Goal: Information Seeking & Learning: Get advice/opinions

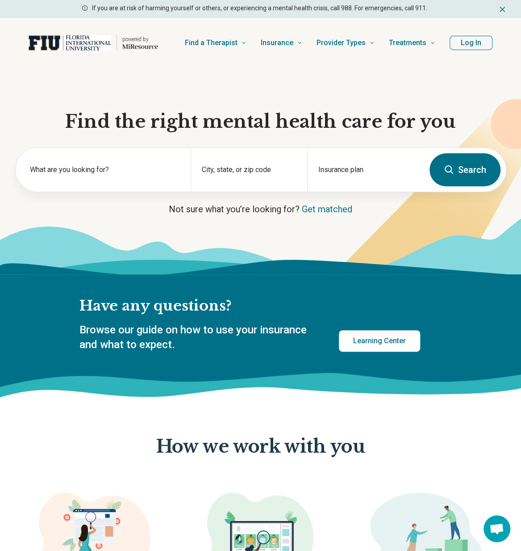
click at [98, 67] on div "powered by Find a Therapist Mental Health Conditions ADHD Anxiety Anorexia Auti…" at bounding box center [260, 43] width 521 height 50
click at [150, 165] on label "What are you looking for?" at bounding box center [105, 169] width 150 height 11
click at [72, 180] on div "What are you looking for?" at bounding box center [103, 170] width 175 height 44
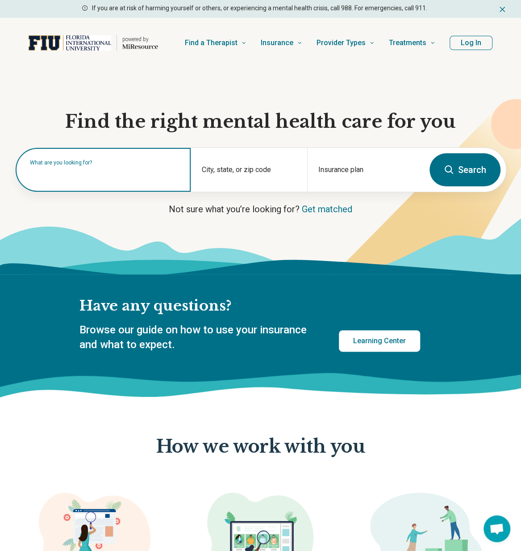
click at [70, 176] on input "text" at bounding box center [105, 174] width 150 height 11
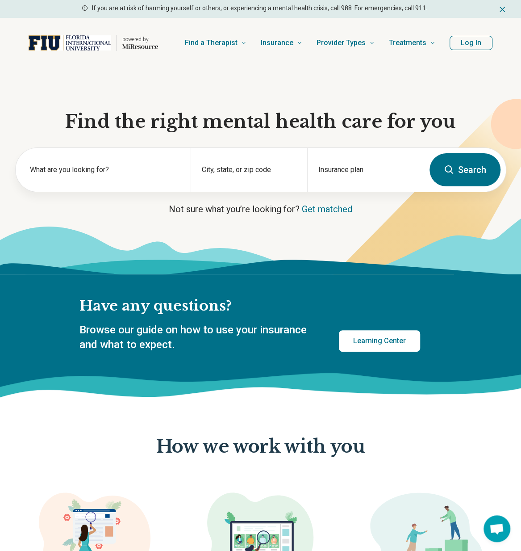
click at [74, 217] on section "Find the right mental health care for you What are you looking for? City, state…" at bounding box center [260, 171] width 521 height 206
click at [80, 172] on label "What are you looking for?" at bounding box center [105, 169] width 150 height 11
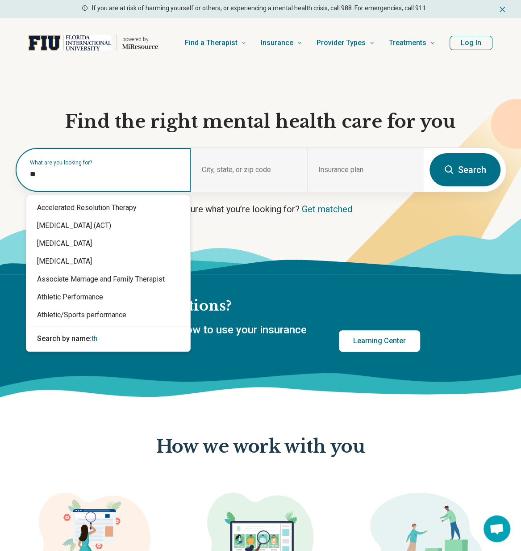
type input "*"
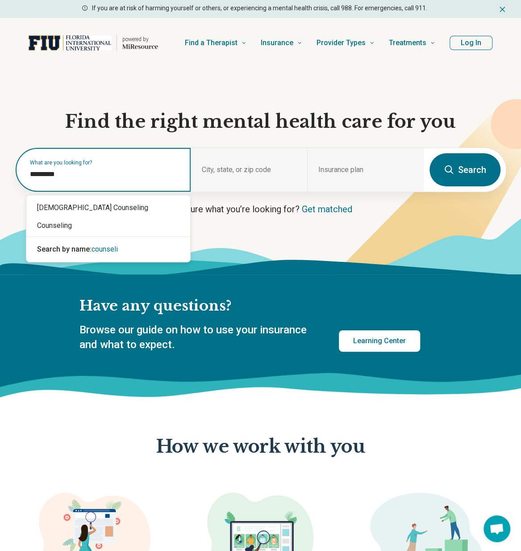
type input "**********"
click at [83, 226] on div "Counseling" at bounding box center [108, 226] width 164 height 18
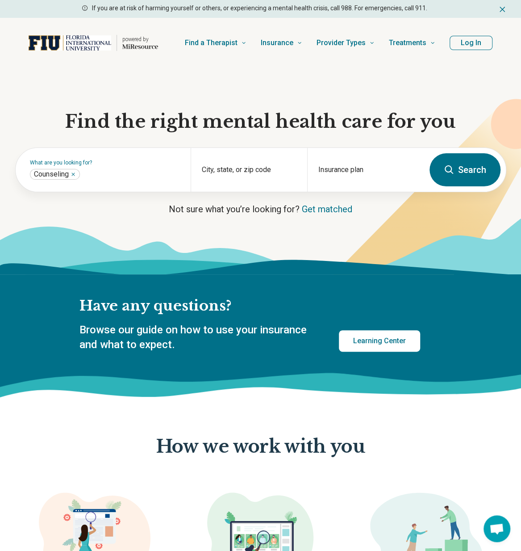
click at [487, 74] on section "Find the right mental health care for you What are you looking for? City, state…" at bounding box center [260, 171] width 521 height 206
click at [360, 166] on div "Insurance plan" at bounding box center [365, 170] width 117 height 44
click at [341, 176] on input "Insurance plan" at bounding box center [365, 175] width 95 height 11
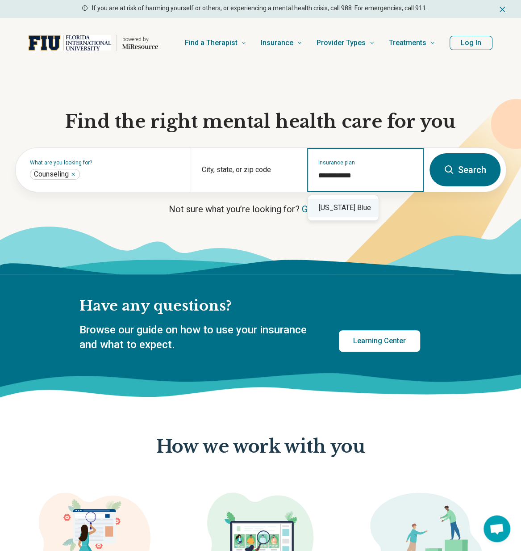
click at [348, 205] on div "Florida Blue" at bounding box center [343, 208] width 70 height 18
type input "**********"
click at [128, 221] on icon at bounding box center [260, 245] width 521 height 57
click at [73, 210] on p "Not sure what you’re looking for? Get matched" at bounding box center [260, 209] width 491 height 13
click at [82, 221] on icon at bounding box center [260, 245] width 521 height 57
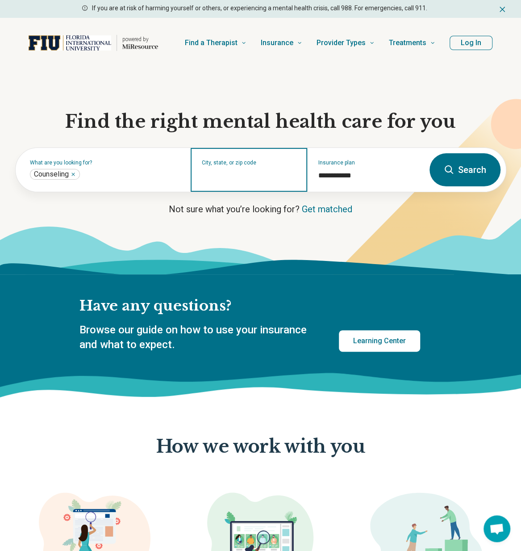
click at [234, 176] on input "City, state, or zip code" at bounding box center [249, 175] width 95 height 11
type input "*******"
click at [470, 170] on button "Search" at bounding box center [465, 169] width 71 height 33
click at [225, 178] on input "City, state, or zip code" at bounding box center [249, 175] width 95 height 11
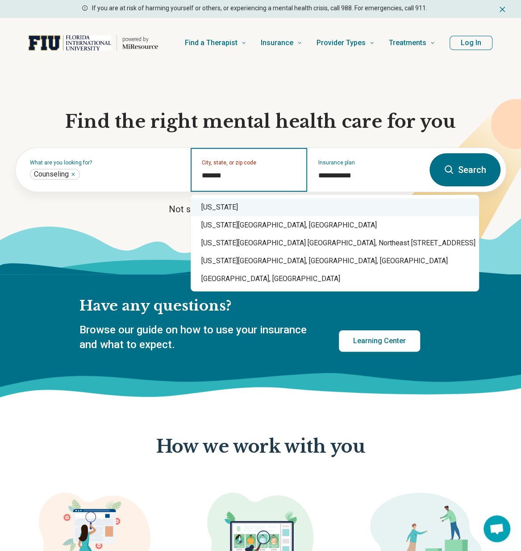
click at [227, 207] on div "[US_STATE]" at bounding box center [335, 207] width 288 height 18
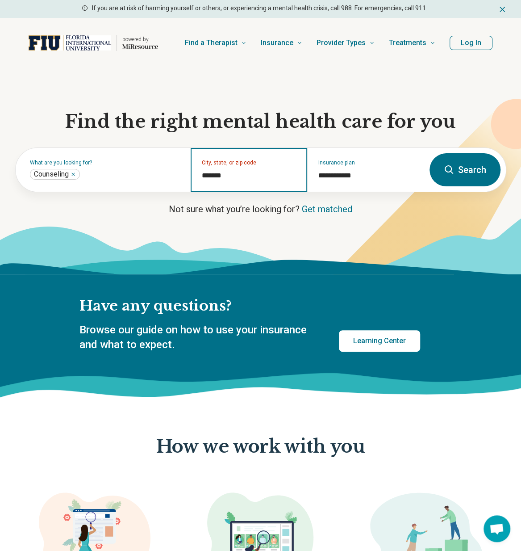
type input "*******"
click at [489, 163] on button "Search" at bounding box center [465, 169] width 71 height 33
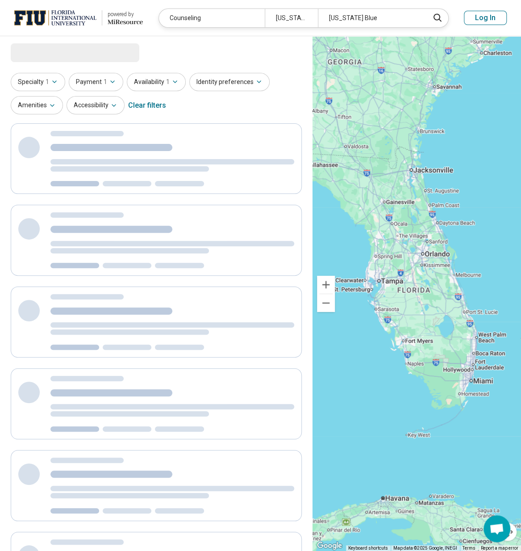
select select "***"
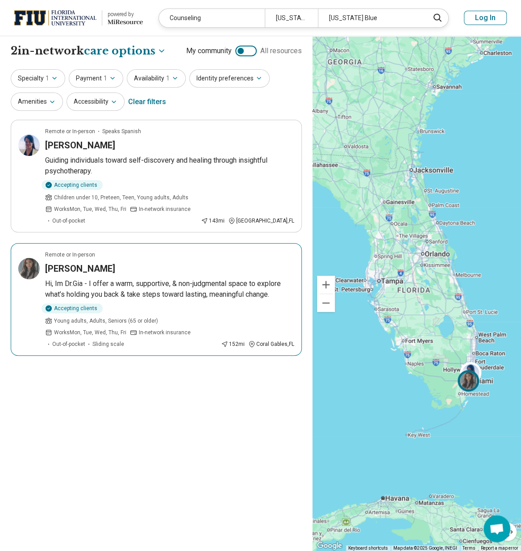
click at [103, 286] on p "Hi, Im Dr.Gia - I offer a warm, supportive, & non-judgmental space to explore w…" at bounding box center [169, 288] width 249 height 21
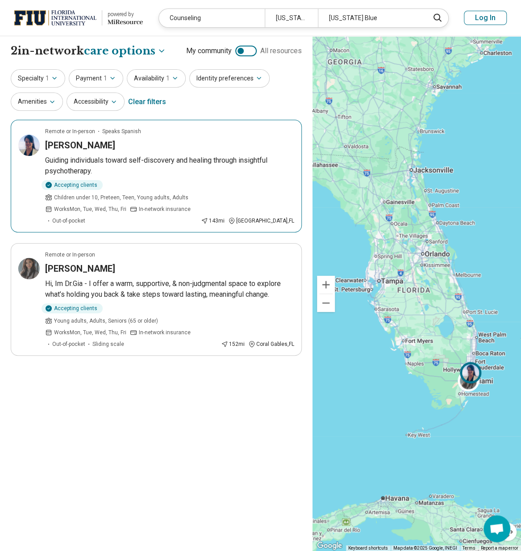
click at [110, 142] on h3 "[PERSON_NAME]" at bounding box center [80, 145] width 70 height 13
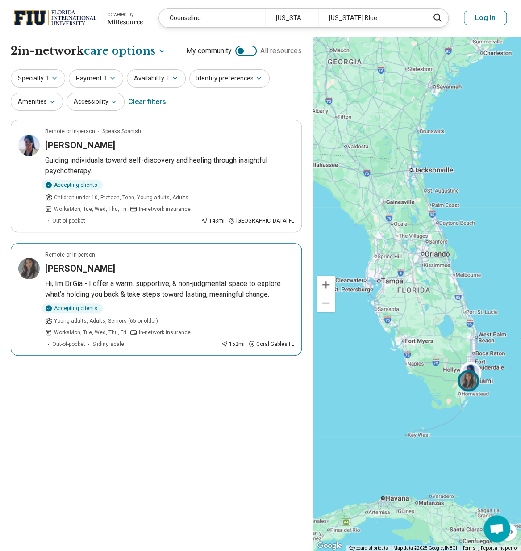
click at [103, 275] on article "Remote or In-person Krystal Gianina Acevedo Hi, Im Dr.Gia - I offer a warm, sup…" at bounding box center [156, 299] width 291 height 113
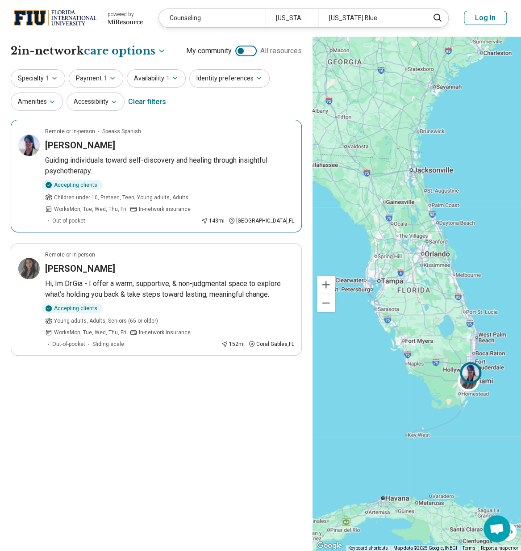
click at [110, 142] on h3 "[PERSON_NAME]" at bounding box center [80, 145] width 70 height 13
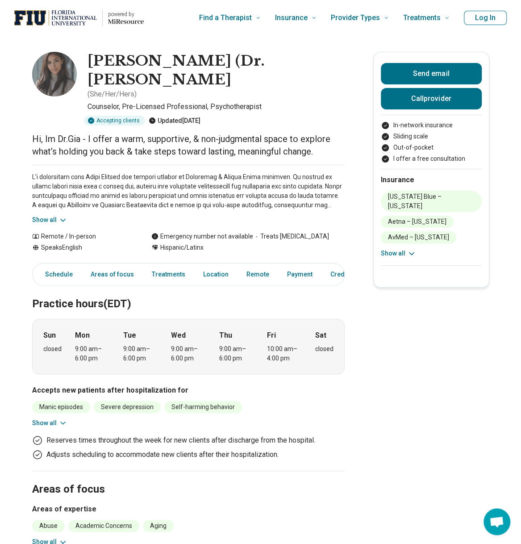
click at [127, 172] on p at bounding box center [188, 191] width 313 height 38
click at [94, 172] on p at bounding box center [188, 191] width 313 height 38
click at [52, 172] on p at bounding box center [188, 191] width 313 height 38
click at [63, 172] on p at bounding box center [188, 191] width 313 height 38
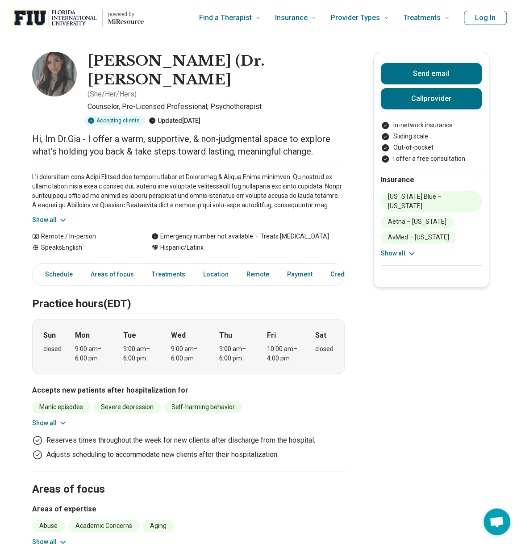
click at [46, 418] on button "Show all" at bounding box center [49, 422] width 35 height 9
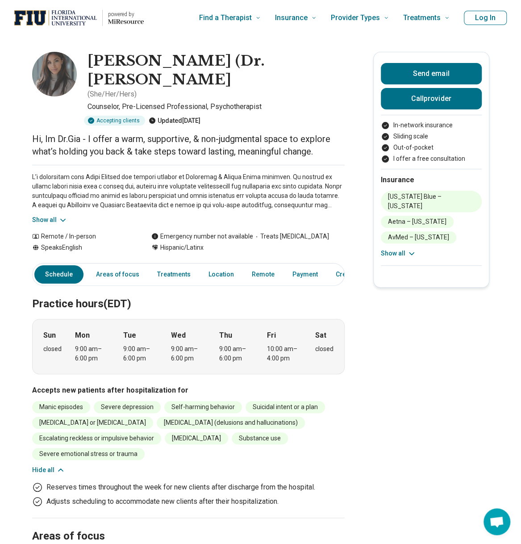
drag, startPoint x: 92, startPoint y: 59, endPoint x: 356, endPoint y: 65, distance: 264.9
copy h1 "Krystal Gianina (Dr. Gia) Acevedo"
click at [50, 215] on button "Show all" at bounding box center [49, 219] width 35 height 9
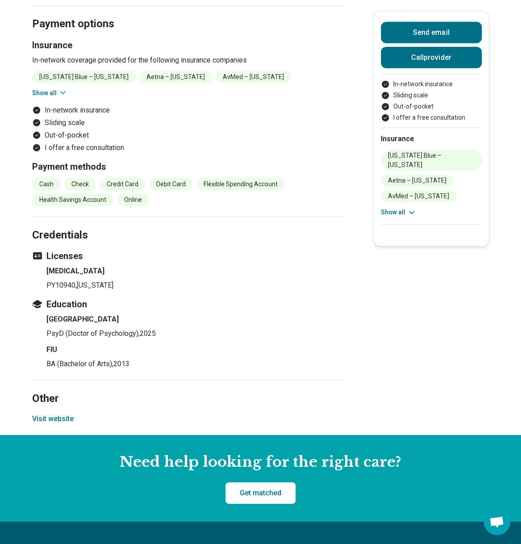
scroll to position [1116, 0]
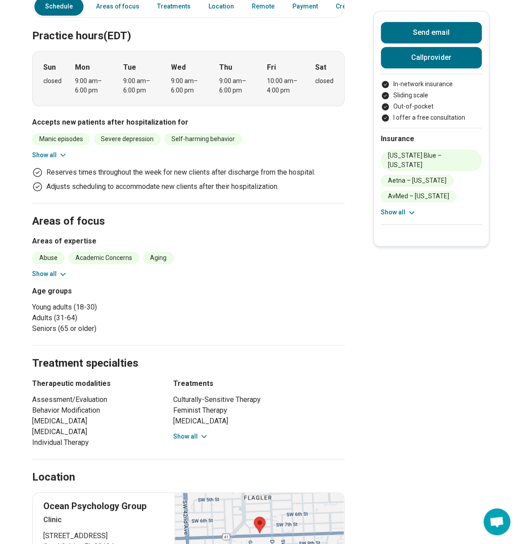
scroll to position [447, 0]
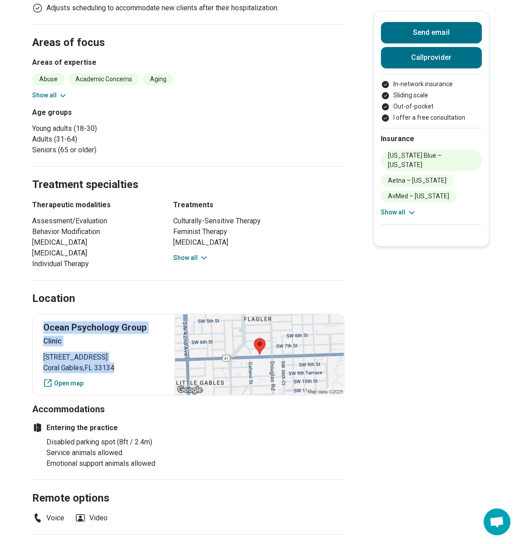
drag, startPoint x: 46, startPoint y: 305, endPoint x: 120, endPoint y: 347, distance: 84.4
click at [120, 347] on div "Ocean Psychology Group Clinic 3735 Southwest 8th Street Coral Gables , FL 33134…" at bounding box center [188, 355] width 313 height 82
copy div "Ocean Psychology Group Clinic 3735 Southwest 8th Street Coral Gables , FL 33134"
click at [26, 180] on main "Krystal Gianina (Dr. Gia) Acevedo ( She/Her/Hers ) Counselor, Pre-Licensed Prof…" at bounding box center [260, 276] width 521 height 1374
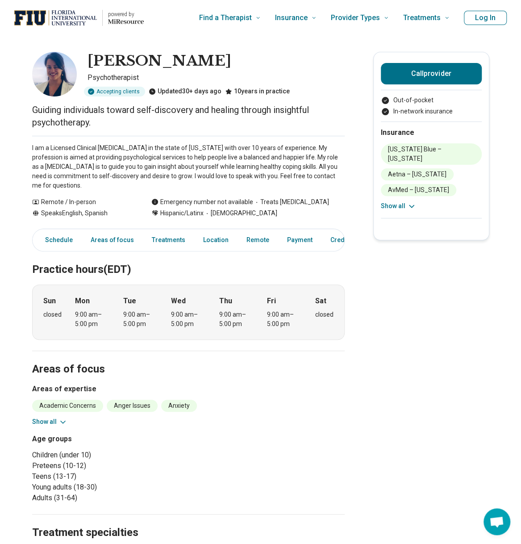
drag, startPoint x: 93, startPoint y: 58, endPoint x: 273, endPoint y: 60, distance: 180.4
click at [273, 60] on div "[PERSON_NAME]" at bounding box center [216, 61] width 257 height 19
copy h1 "[PERSON_NAME]"
click at [65, 184] on p "I am a Licensed Clinical [MEDICAL_DATA] in the state of [US_STATE] with over 10…" at bounding box center [188, 166] width 313 height 47
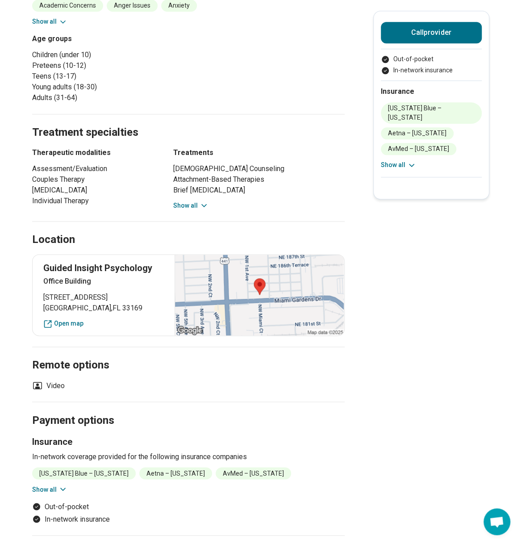
scroll to position [402, 0]
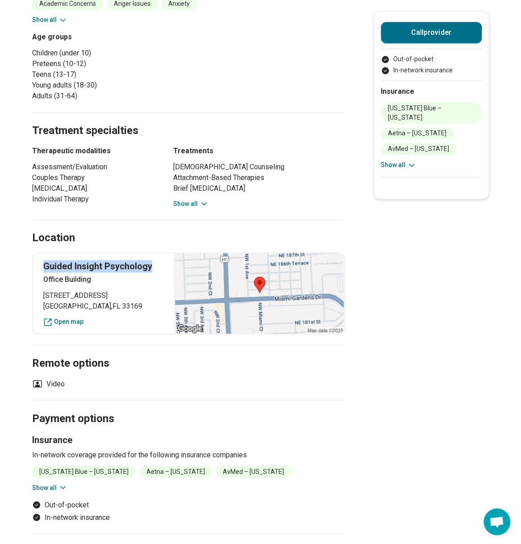
drag, startPoint x: 47, startPoint y: 265, endPoint x: 166, endPoint y: 263, distance: 118.8
click at [164, 263] on p "Guided Insight Psychology" at bounding box center [103, 266] width 121 height 13
copy p "Guided Insight Psychology"
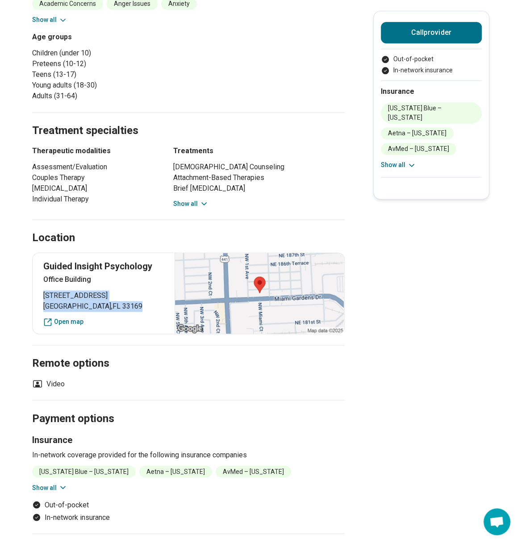
drag, startPoint x: 48, startPoint y: 293, endPoint x: 135, endPoint y: 305, distance: 87.5
click at [135, 305] on p "[STREET_ADDRESS]" at bounding box center [103, 300] width 121 height 21
copy p "[STREET_ADDRESS]"
click at [27, 196] on main "[PERSON_NAME] Psychotherapist Accepting clients Updated 30+ days ago 10 years i…" at bounding box center [260, 153] width 521 height 1039
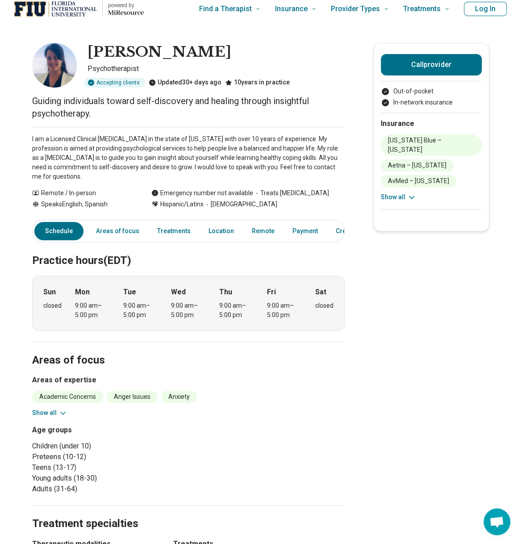
scroll to position [0, 0]
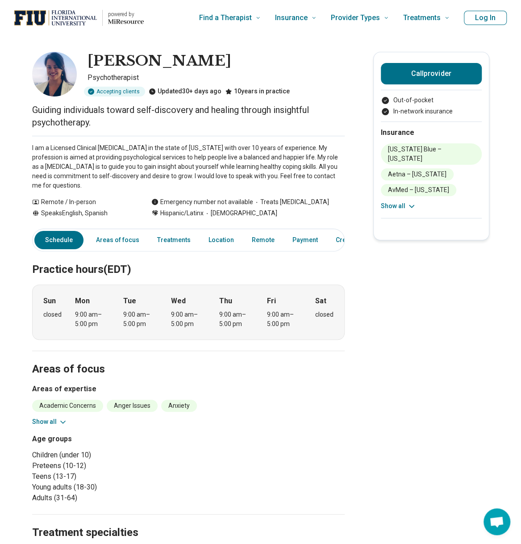
click at [79, 163] on p "I am a Licensed Clinical [MEDICAL_DATA] in the state of [US_STATE] with over 10…" at bounding box center [188, 166] width 313 height 47
click at [90, 163] on p "I am a Licensed Clinical [MEDICAL_DATA] in the state of [US_STATE] with over 10…" at bounding box center [188, 166] width 313 height 47
click at [88, 167] on p "I am a Licensed Clinical [MEDICAL_DATA] in the state of [US_STATE] with over 10…" at bounding box center [188, 166] width 313 height 47
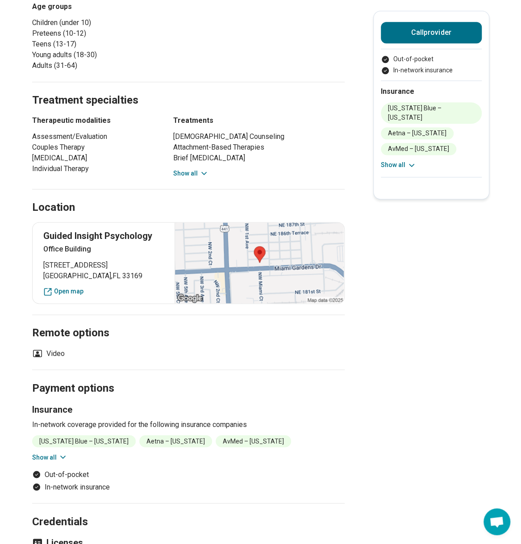
scroll to position [447, 0]
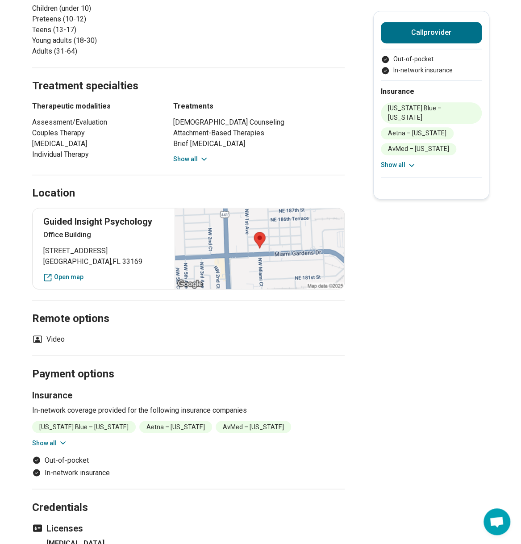
click at [27, 173] on main "[PERSON_NAME] Psychotherapist Accepting clients Updated 30+ days ago 10 years i…" at bounding box center [260, 108] width 521 height 1039
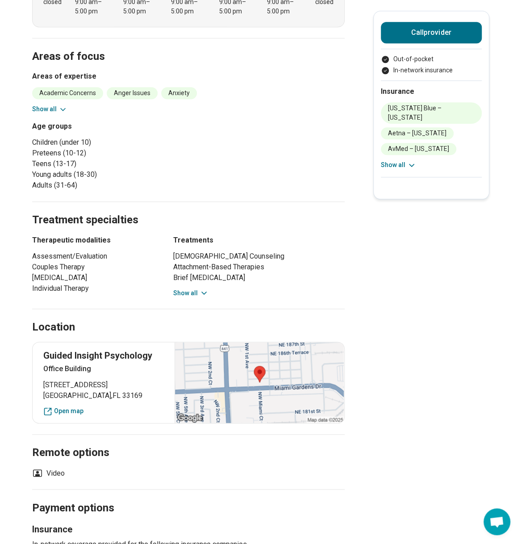
scroll to position [45, 0]
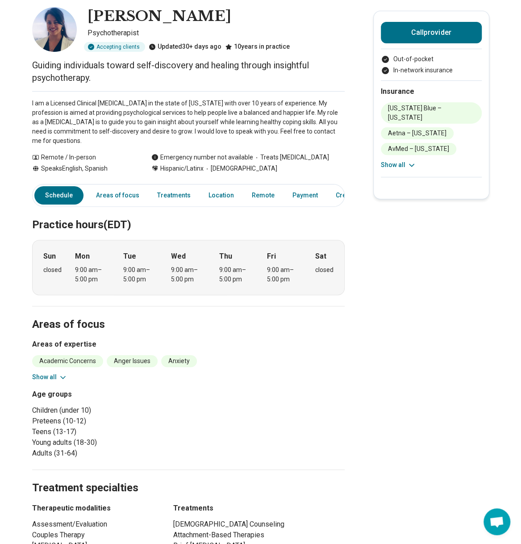
click at [20, 184] on main "[PERSON_NAME] Psychotherapist Accepting clients Updated 30+ days ago 10 years i…" at bounding box center [260, 510] width 521 height 1039
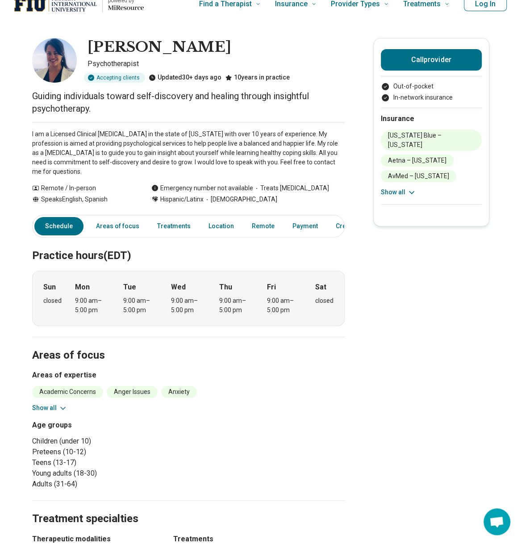
scroll to position [0, 0]
